Goal: Information Seeking & Learning: Learn about a topic

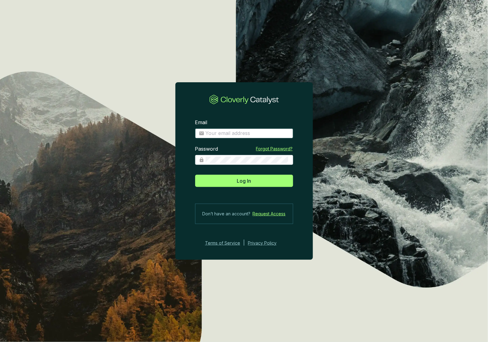
type input "josee@grogenics.eco"
click at [248, 181] on span "Log In" at bounding box center [244, 180] width 14 height 7
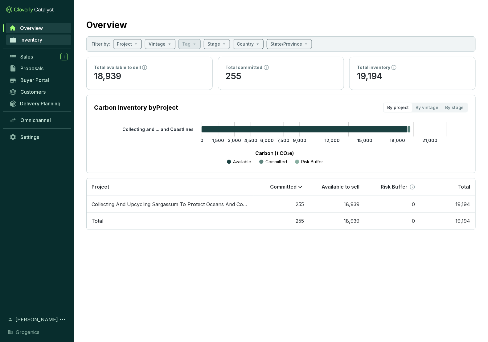
click at [34, 39] on span "Inventory" at bounding box center [31, 40] width 22 height 6
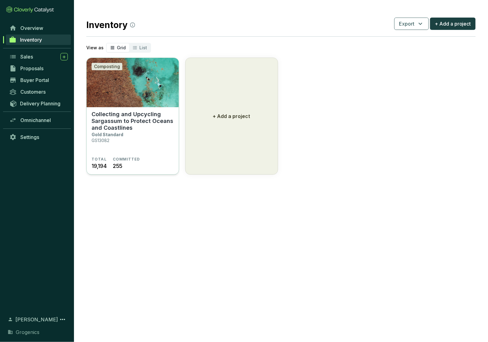
click at [137, 113] on p "Collecting and Upcycling Sargassum to Protect Oceans and Coastlines" at bounding box center [132, 121] width 82 height 20
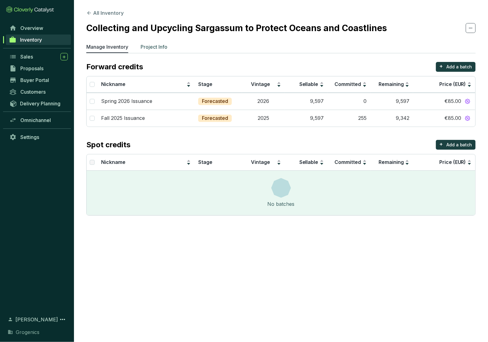
click at [158, 43] on p "Project Info" at bounding box center [153, 46] width 27 height 7
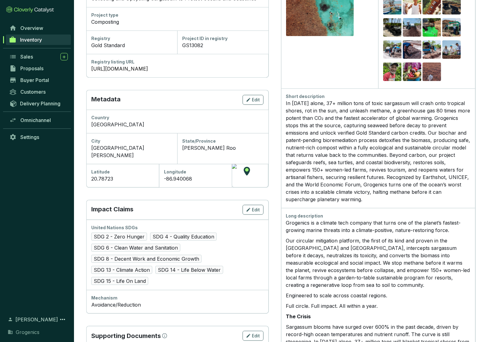
scroll to position [115, 0]
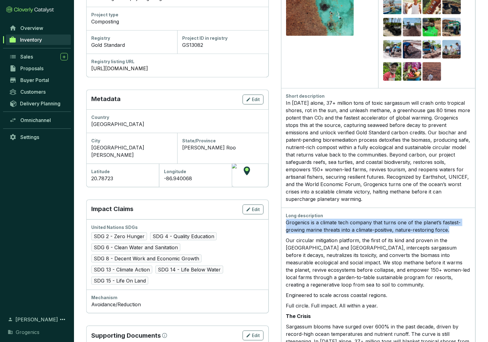
drag, startPoint x: 286, startPoint y: 219, endPoint x: 450, endPoint y: 229, distance: 164.4
click at [450, 229] on p "Grogenics is a climate tech company that turns one of the planet’s fastest-grow…" at bounding box center [378, 226] width 185 height 15
copy p "Grogenics is a climate tech company that turns one of the planet’s fastest-grow…"
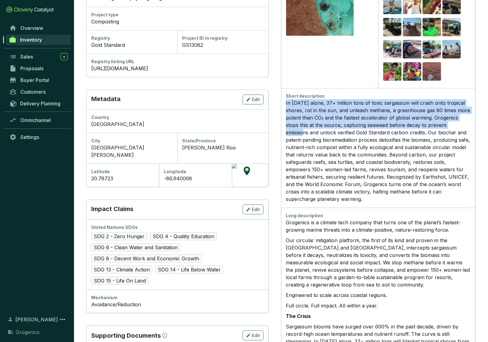
drag, startPoint x: 286, startPoint y: 101, endPoint x: 470, endPoint y: 124, distance: 186.2
click at [470, 124] on div "Short description In [DATE] alone, 37+ million tons of toxic sargassum will cra…" at bounding box center [378, 148] width 194 height 120
copy div "In [DATE] alone, 37+ million tons of toxic sargassum will crash onto tropical s…"
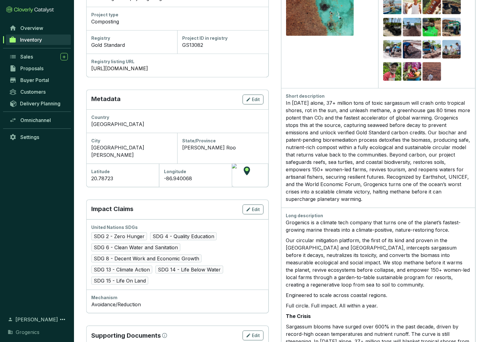
click at [403, 132] on div "In [DATE] alone, 37+ million tons of toxic sargassum will crash onto tropical s…" at bounding box center [378, 150] width 185 height 103
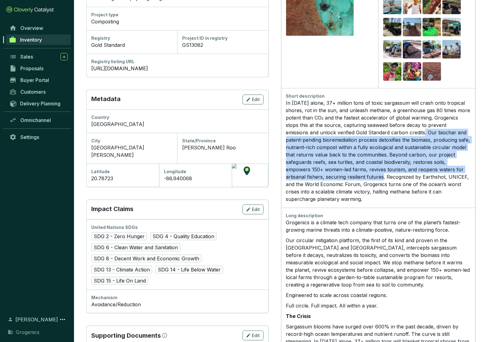
drag, startPoint x: 403, startPoint y: 132, endPoint x: 386, endPoint y: 173, distance: 45.4
click at [385, 173] on div "In [DATE] alone, 37+ million tons of toxic sargassum will crash onto tropical s…" at bounding box center [378, 150] width 185 height 103
copy div "Our biochar and patent-pending bioremediation process detoxifies the biomass, p…"
